Goal: Information Seeking & Learning: Check status

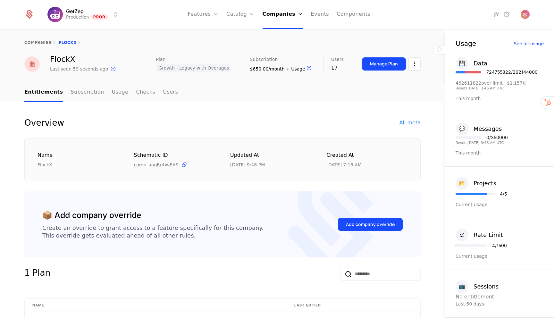
click at [494, 71] on div "724755822 / 262144000" at bounding box center [512, 72] width 51 height 4
copy div "724755822"
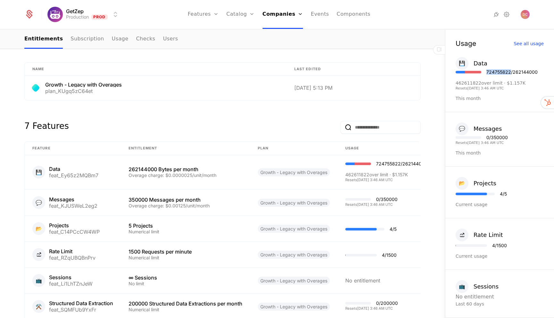
scroll to position [237, 0]
click at [147, 167] on div "262144000 Bytes per month" at bounding box center [186, 168] width 114 height 5
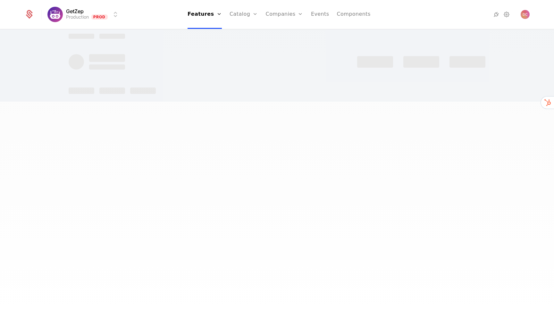
click at [147, 167] on div at bounding box center [277, 159] width 554 height 318
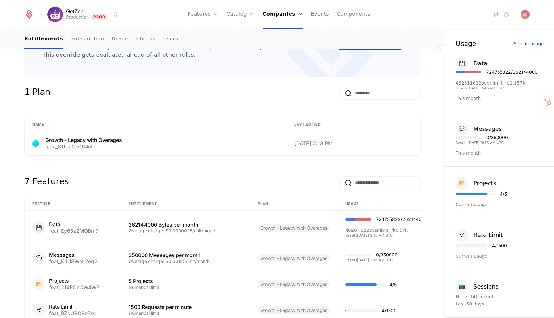
scroll to position [201, 0]
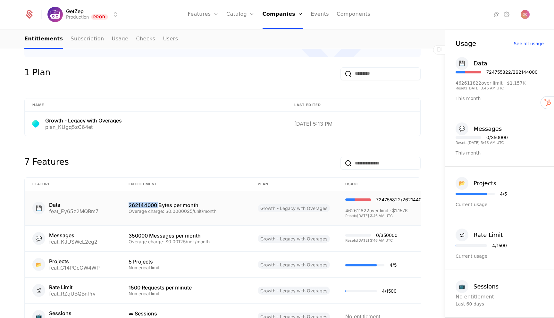
copy div "262144000"
drag, startPoint x: 126, startPoint y: 205, endPoint x: 159, endPoint y: 206, distance: 33.1
click at [159, 206] on td "262144000 Bytes per month Overage charge: $0.0000025/unit/month" at bounding box center [185, 208] width 129 height 35
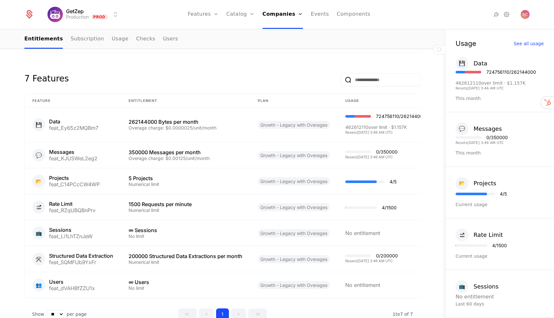
scroll to position [322, 0]
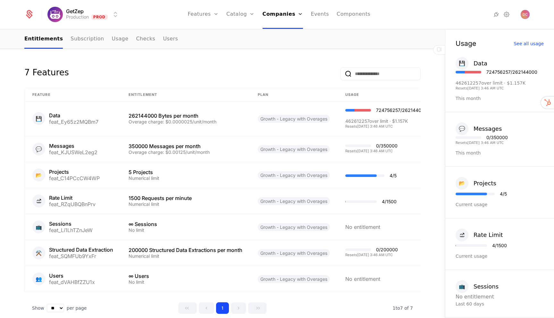
scroll to position [322, 0]
